Goal: Navigation & Orientation: Understand site structure

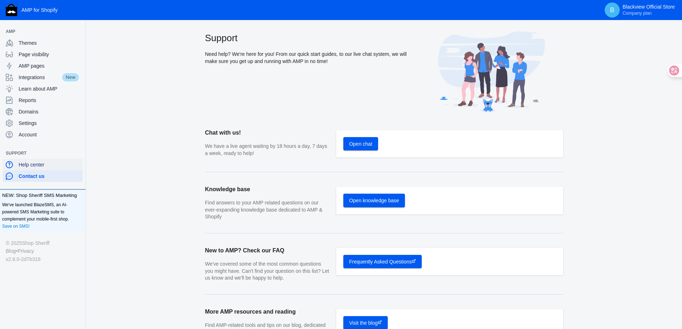
click at [31, 168] on span "Help center" at bounding box center [49, 164] width 61 height 7
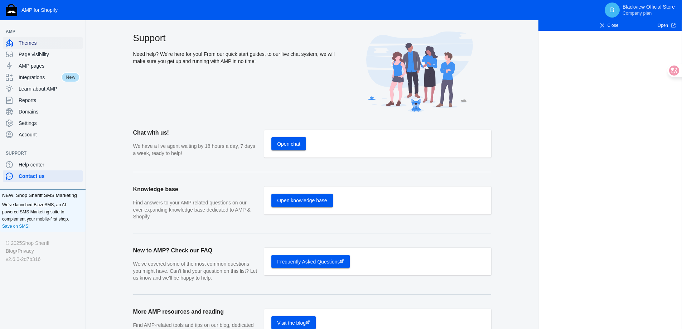
click at [28, 42] on span "Themes" at bounding box center [49, 42] width 61 height 7
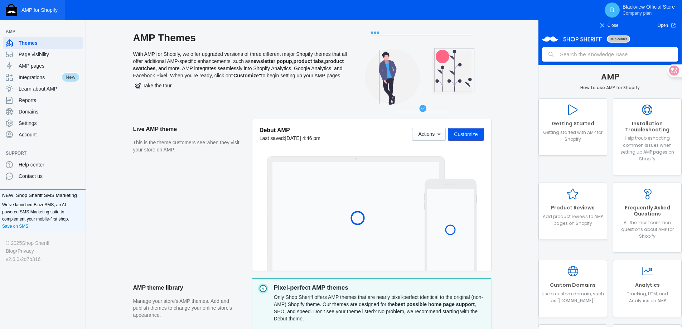
click at [58, 13] on button "AMP for Shopify" at bounding box center [32, 10] width 65 height 20
click at [38, 91] on span "Learn about AMP" at bounding box center [49, 88] width 61 height 7
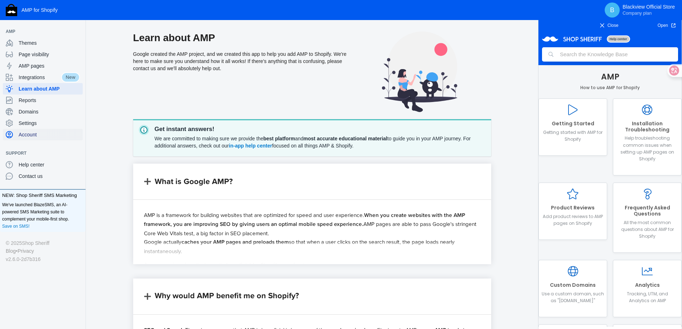
click at [33, 134] on span "Account" at bounding box center [49, 134] width 61 height 7
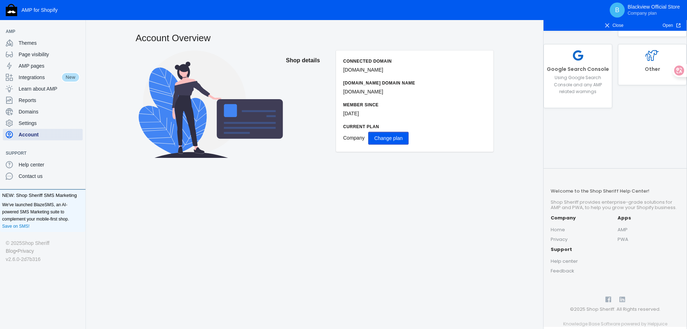
scroll to position [365, 0]
